Goal: Task Accomplishment & Management: Manage account settings

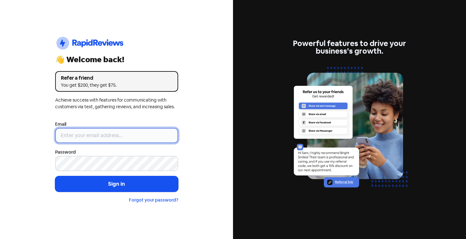
type input "[EMAIL_ADDRESS][DOMAIN_NAME]"
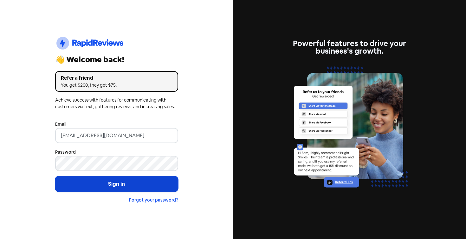
click at [140, 182] on button "Sign in" at bounding box center [116, 184] width 123 height 16
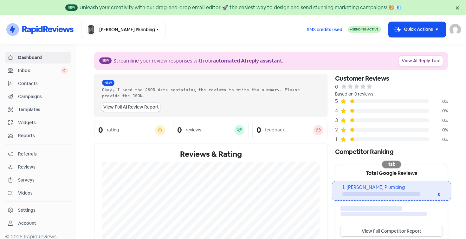
click at [23, 208] on div "Settings" at bounding box center [26, 210] width 17 height 7
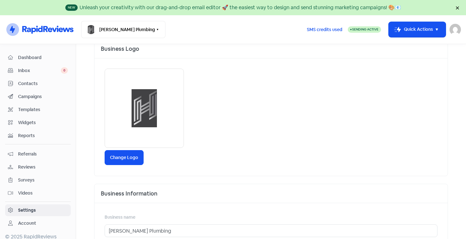
scroll to position [53, 0]
click at [123, 159] on label "Change Logo" at bounding box center [124, 156] width 39 height 15
click at [0, 0] on input "Change Logo" at bounding box center [0, 0] width 0 height 0
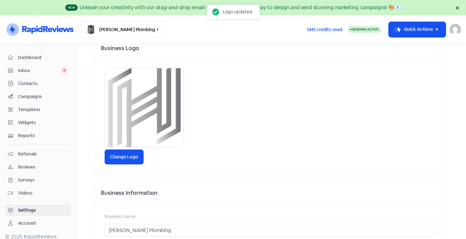
click at [162, 105] on img at bounding box center [144, 107] width 79 height 121
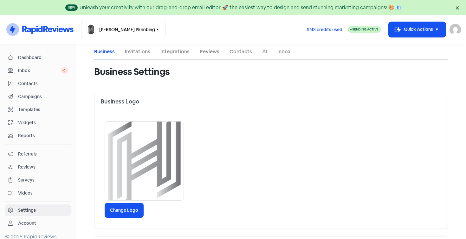
scroll to position [0, 0]
click at [181, 50] on link "Integrations" at bounding box center [174, 52] width 29 height 8
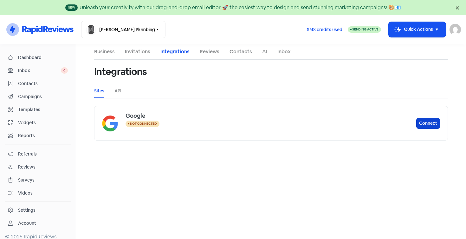
click at [429, 121] on button "Connect" at bounding box center [428, 123] width 24 height 11
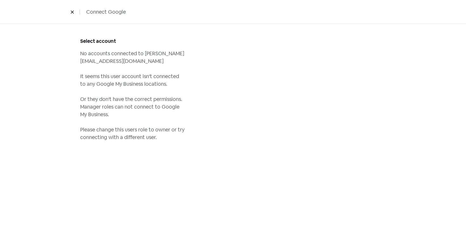
click at [71, 11] on icon at bounding box center [72, 12] width 3 height 3
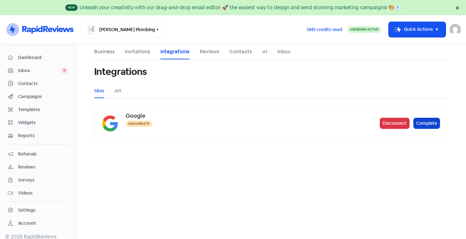
click at [429, 122] on button "Complete" at bounding box center [426, 123] width 27 height 11
